Goal: Information Seeking & Learning: Learn about a topic

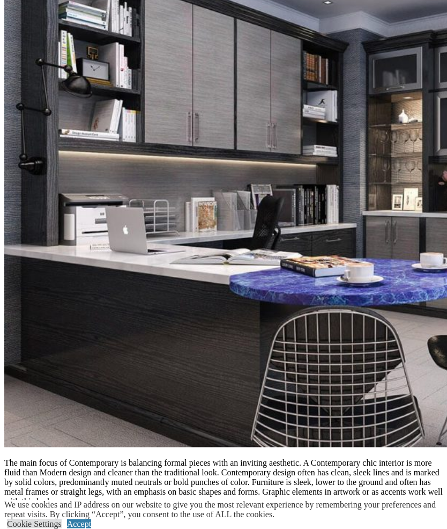
scroll to position [1188, 0]
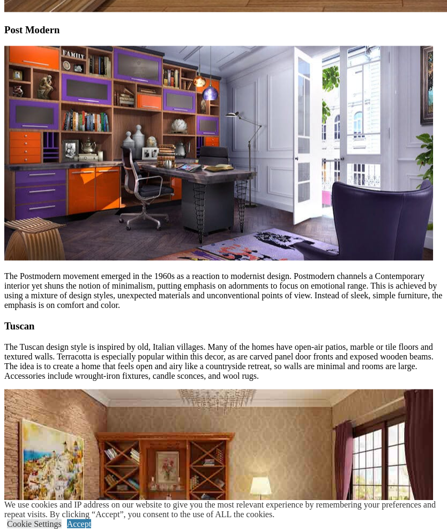
click at [91, 528] on link "Accept" at bounding box center [79, 523] width 24 height 9
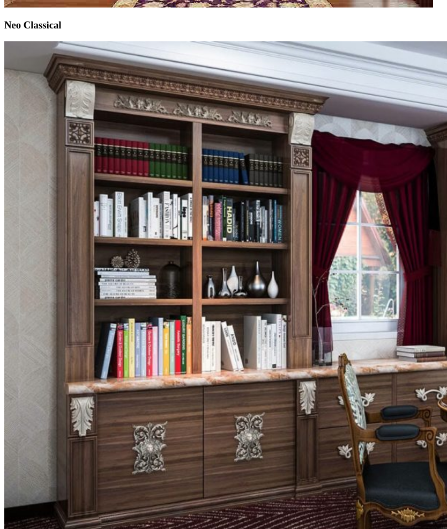
scroll to position [3934, 0]
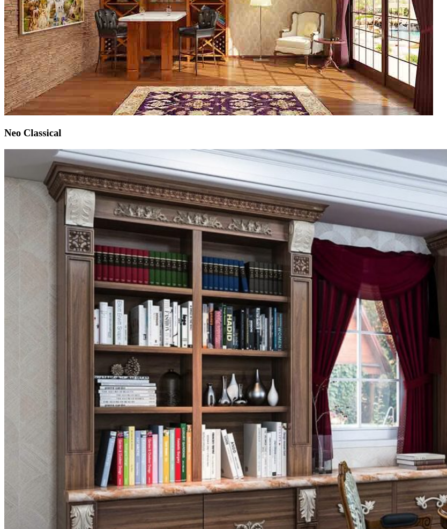
click at [0, 0] on div at bounding box center [0, 0] width 0 height 0
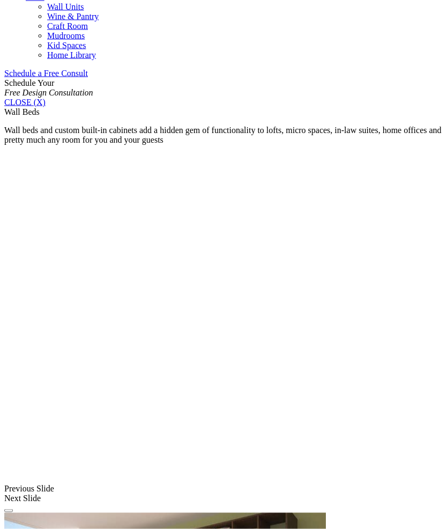
scroll to position [653, 0]
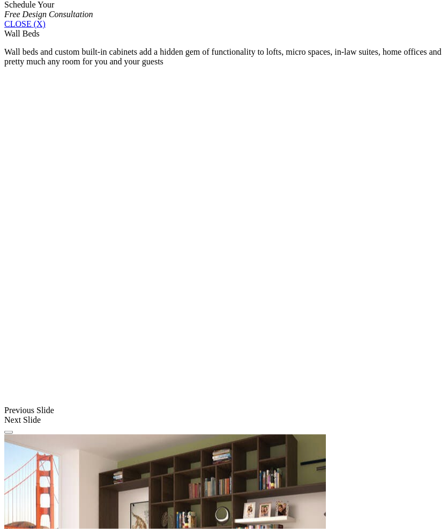
scroll to position [743, 0]
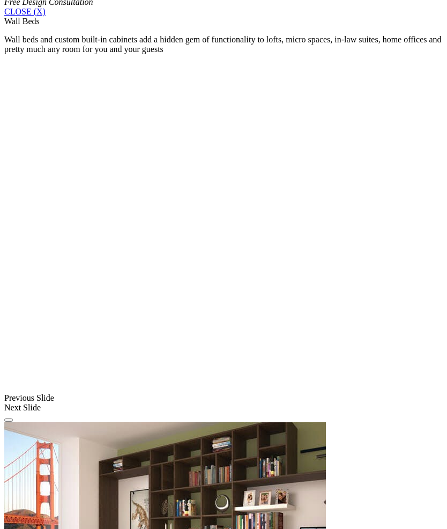
scroll to position [767, 0]
